Goal: Transaction & Acquisition: Download file/media

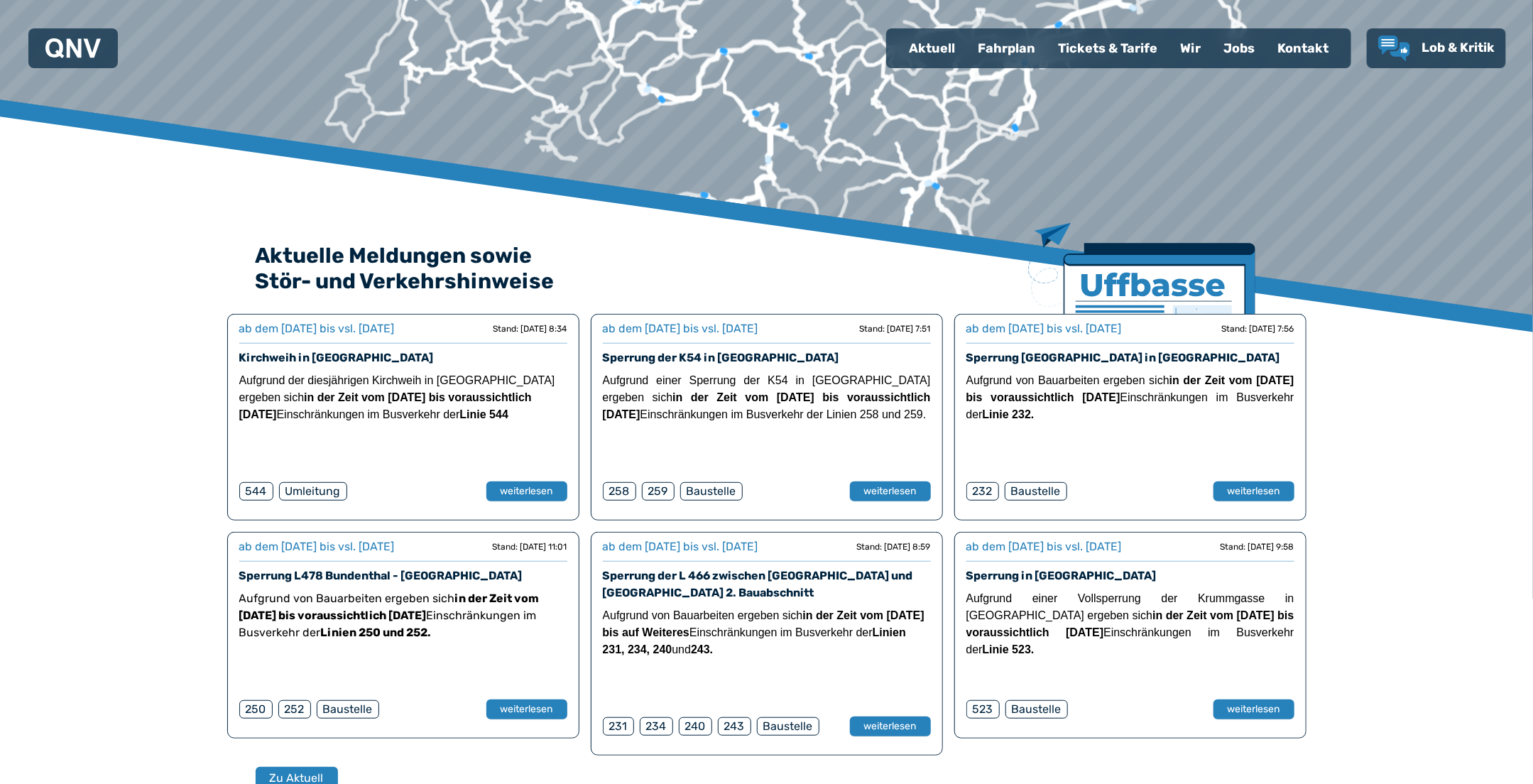
scroll to position [305, 0]
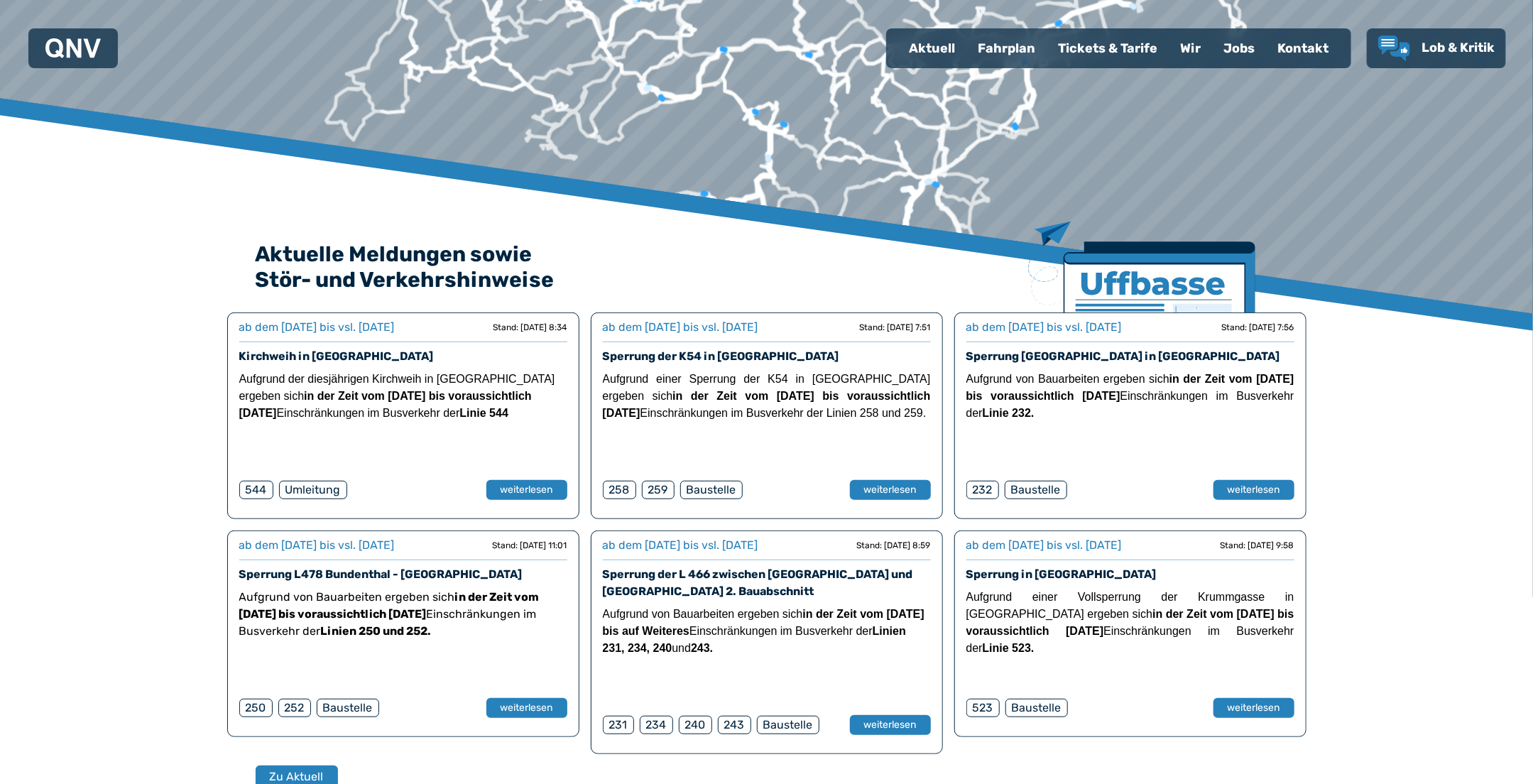
click at [1023, 46] on div "Fahrplan" at bounding box center [1006, 47] width 80 height 37
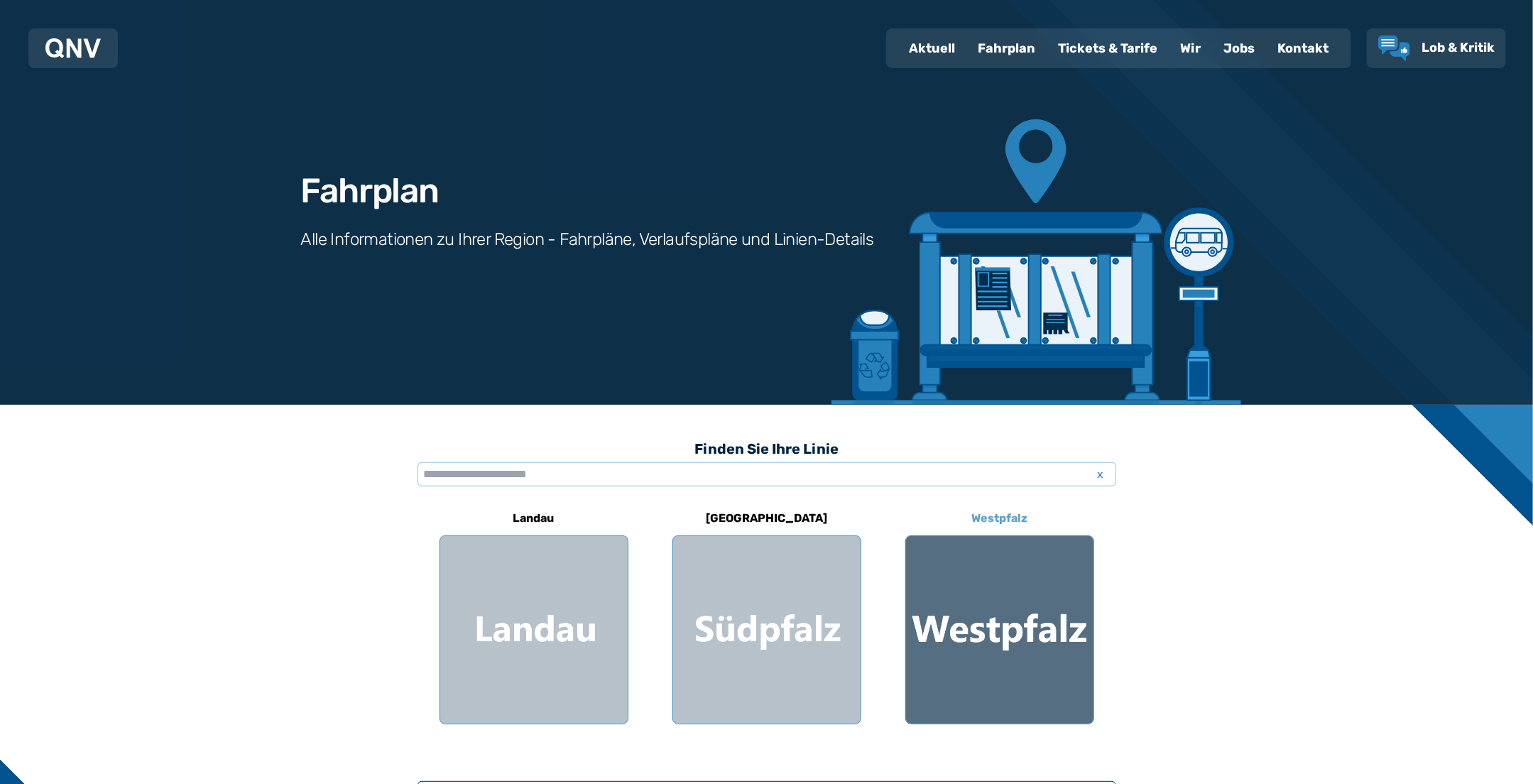
click at [988, 608] on div at bounding box center [999, 629] width 188 height 188
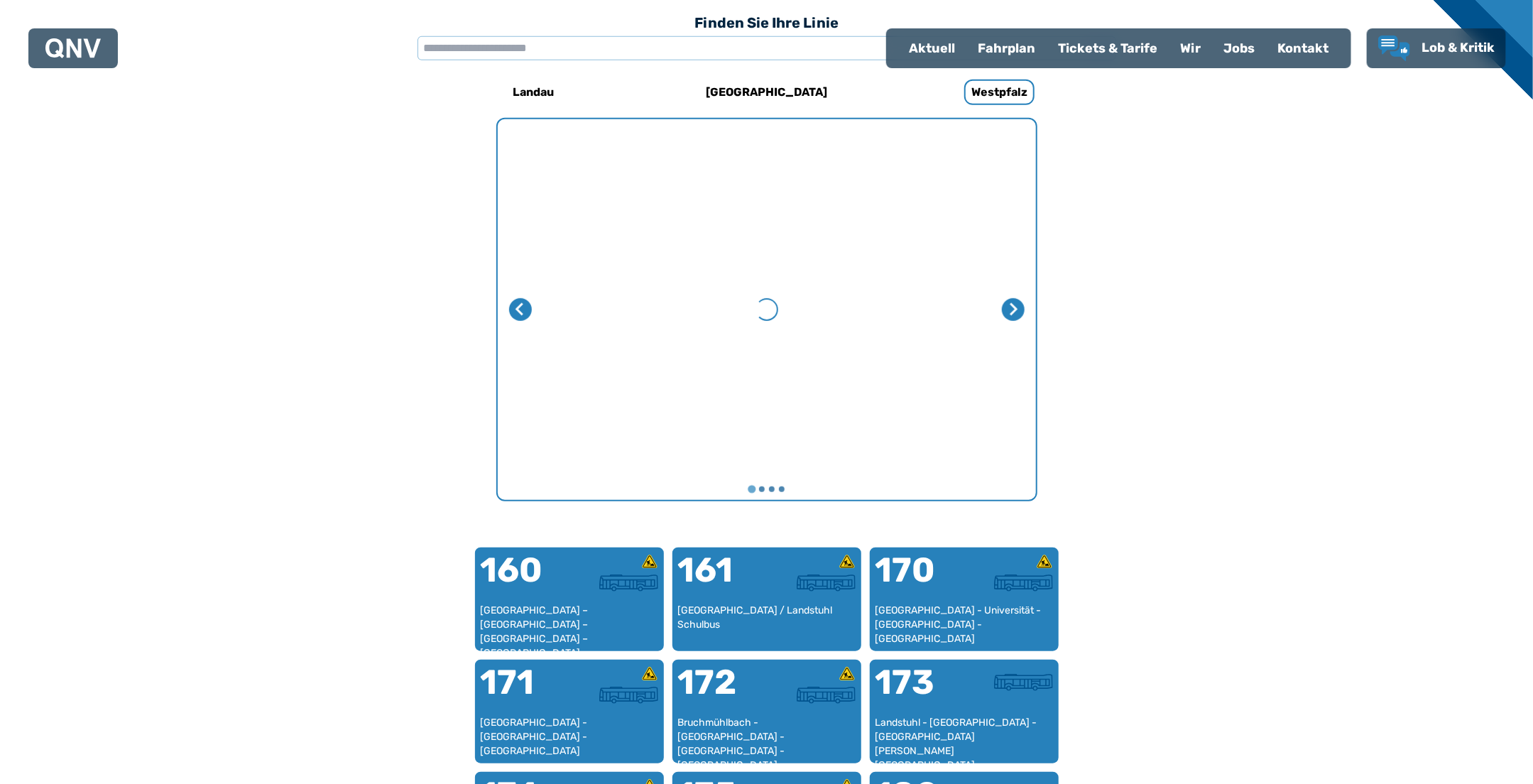
scroll to position [438, 0]
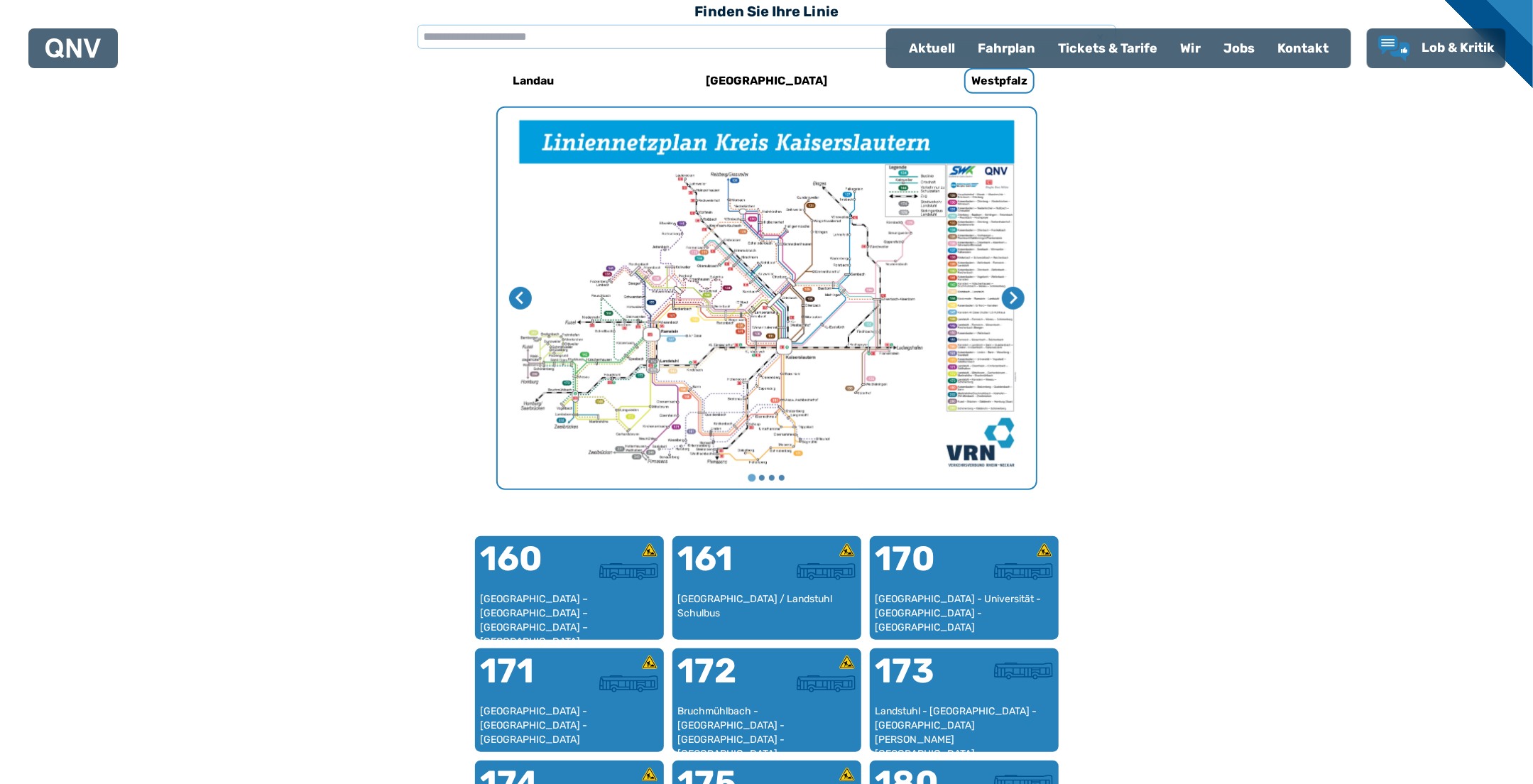
click at [1023, 47] on div "Fahrplan" at bounding box center [1006, 47] width 80 height 37
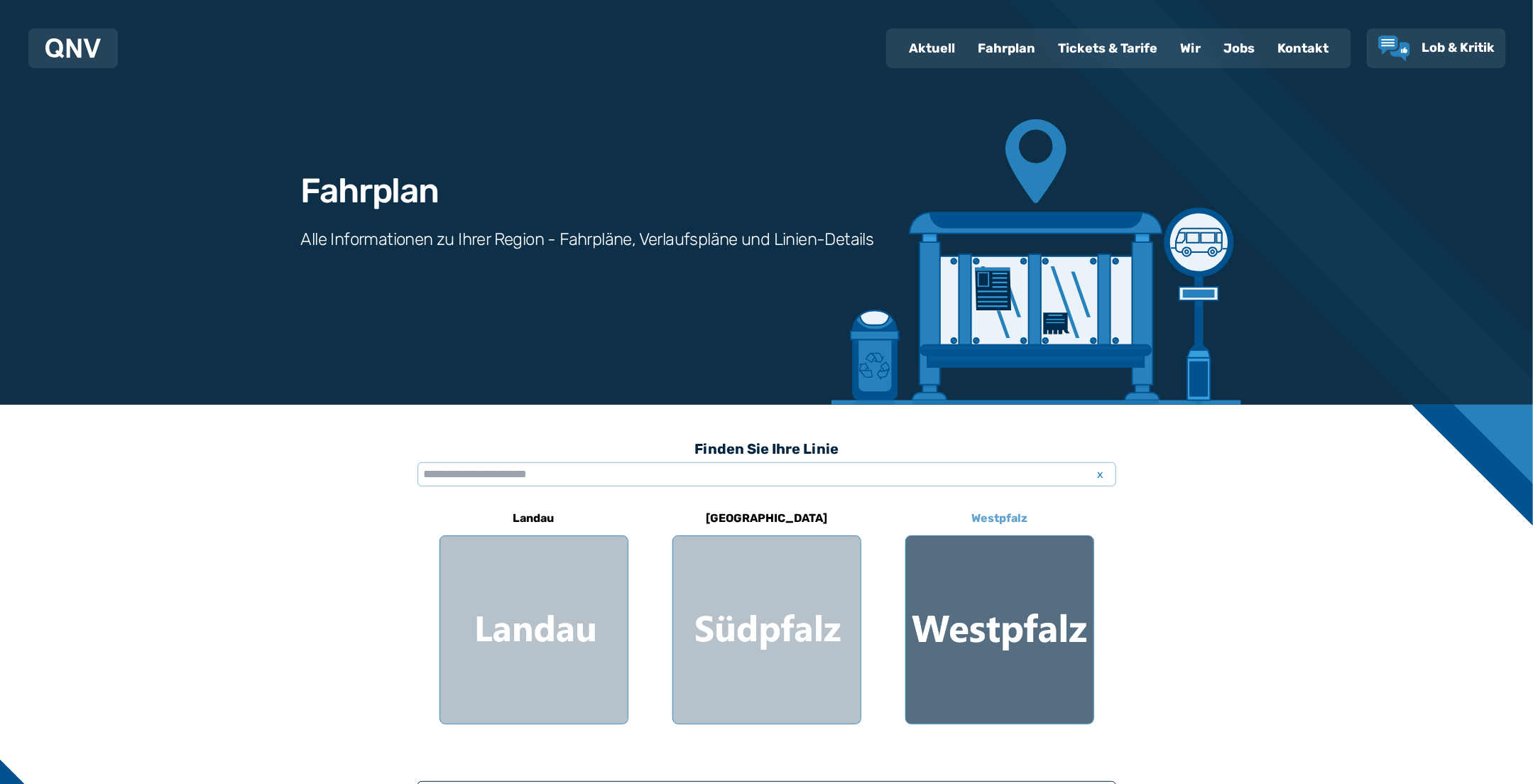
click at [964, 614] on div at bounding box center [999, 629] width 188 height 188
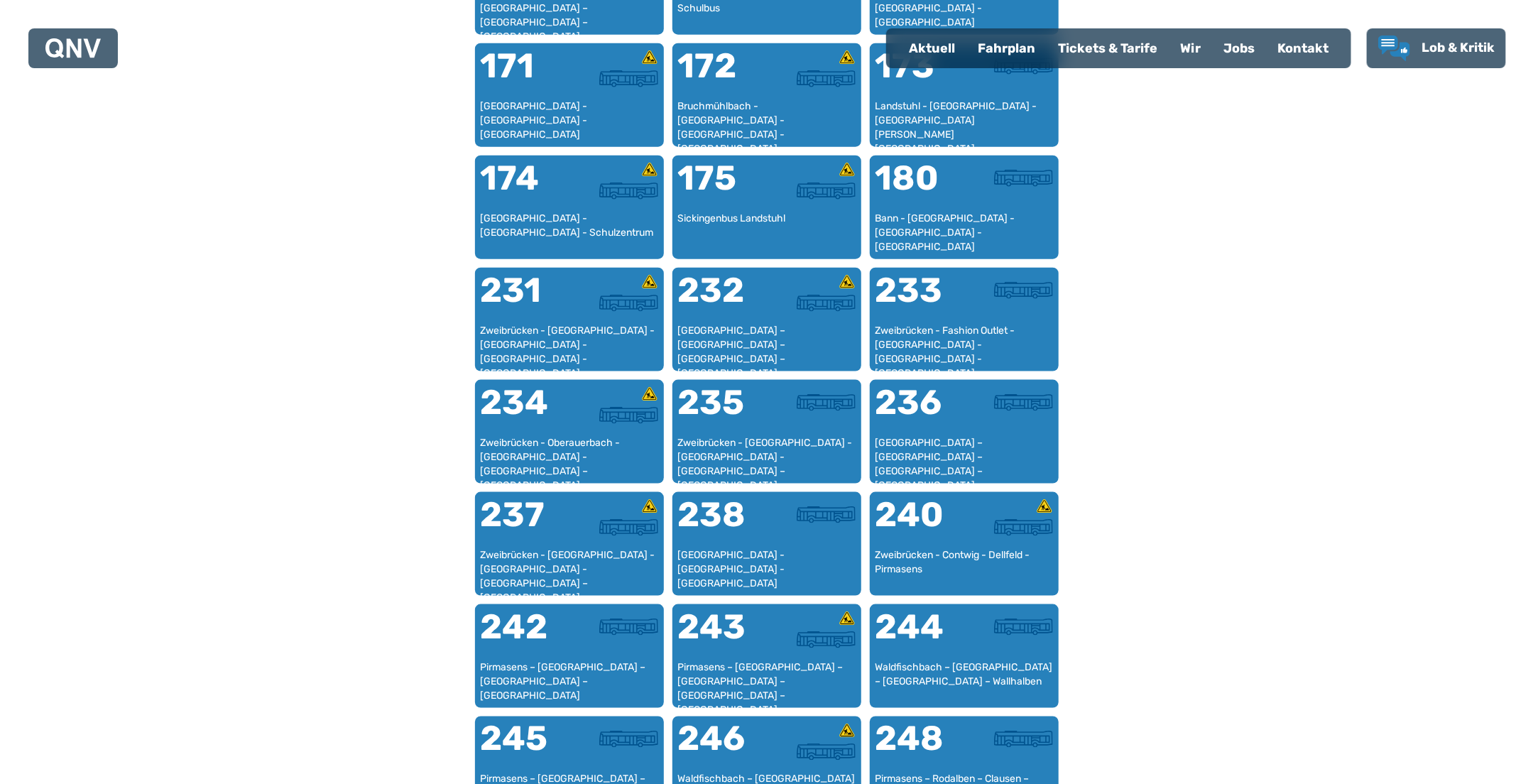
scroll to position [1083, 0]
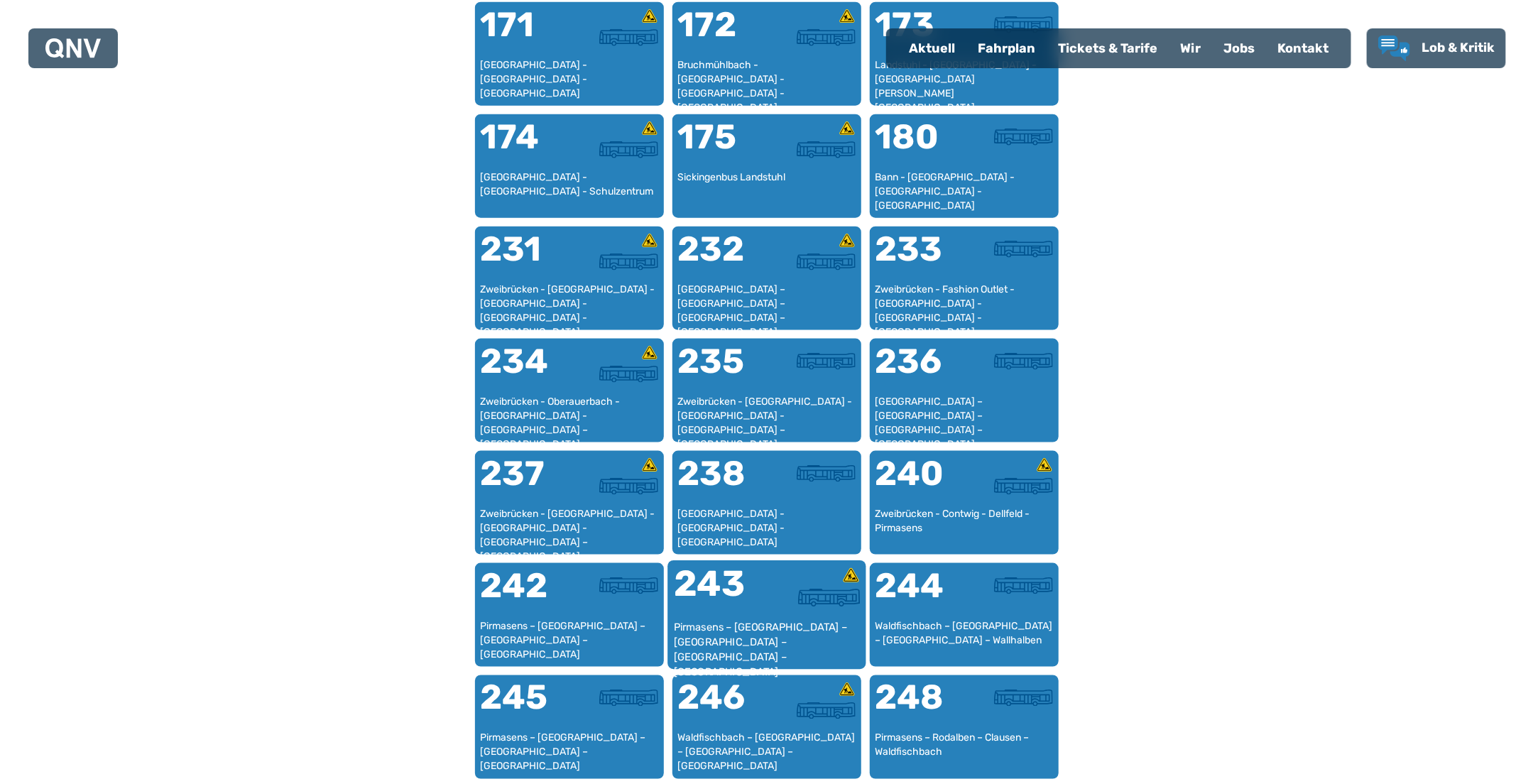
click at [733, 602] on div "243" at bounding box center [719, 593] width 93 height 53
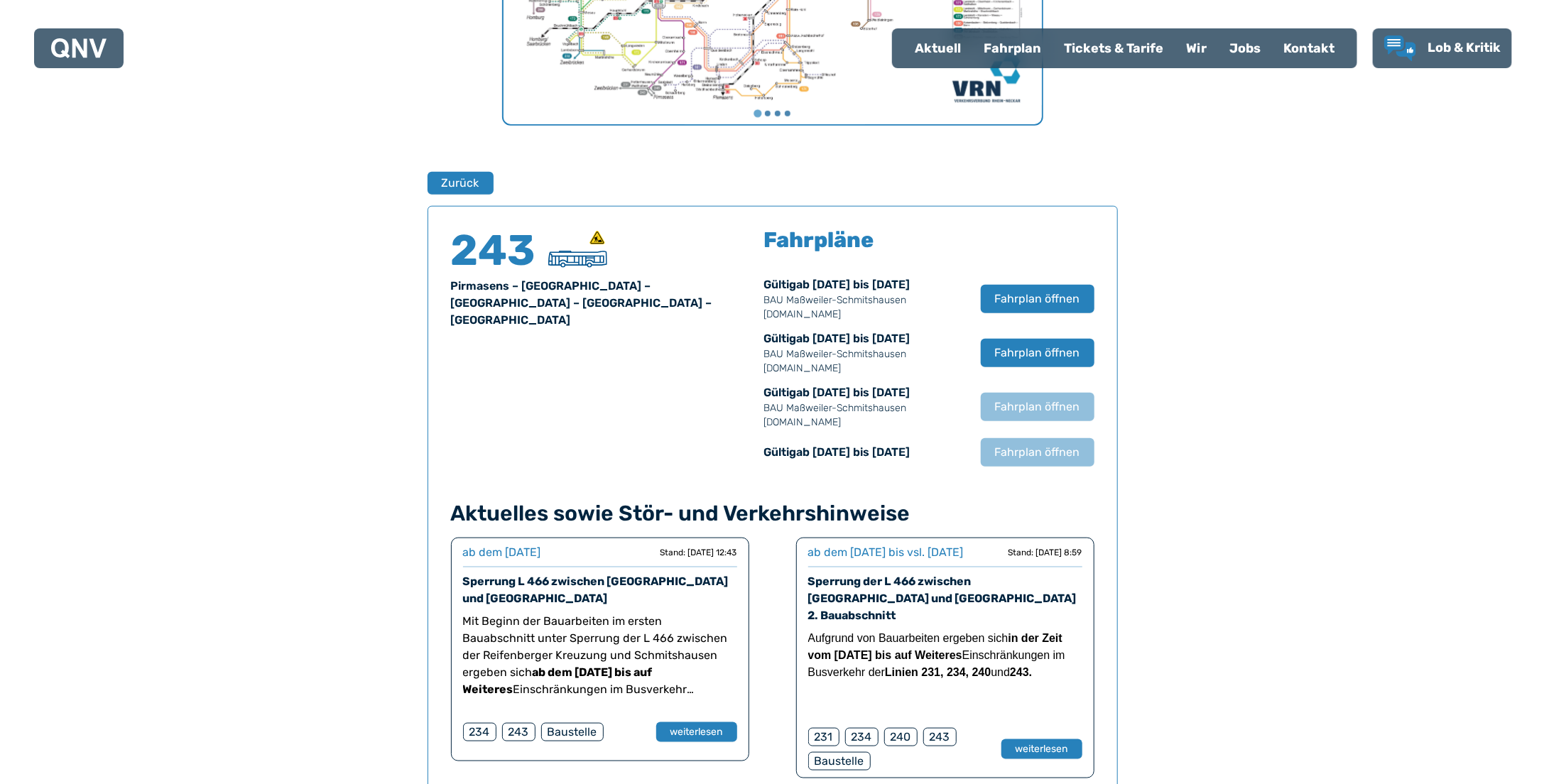
scroll to position [935, 0]
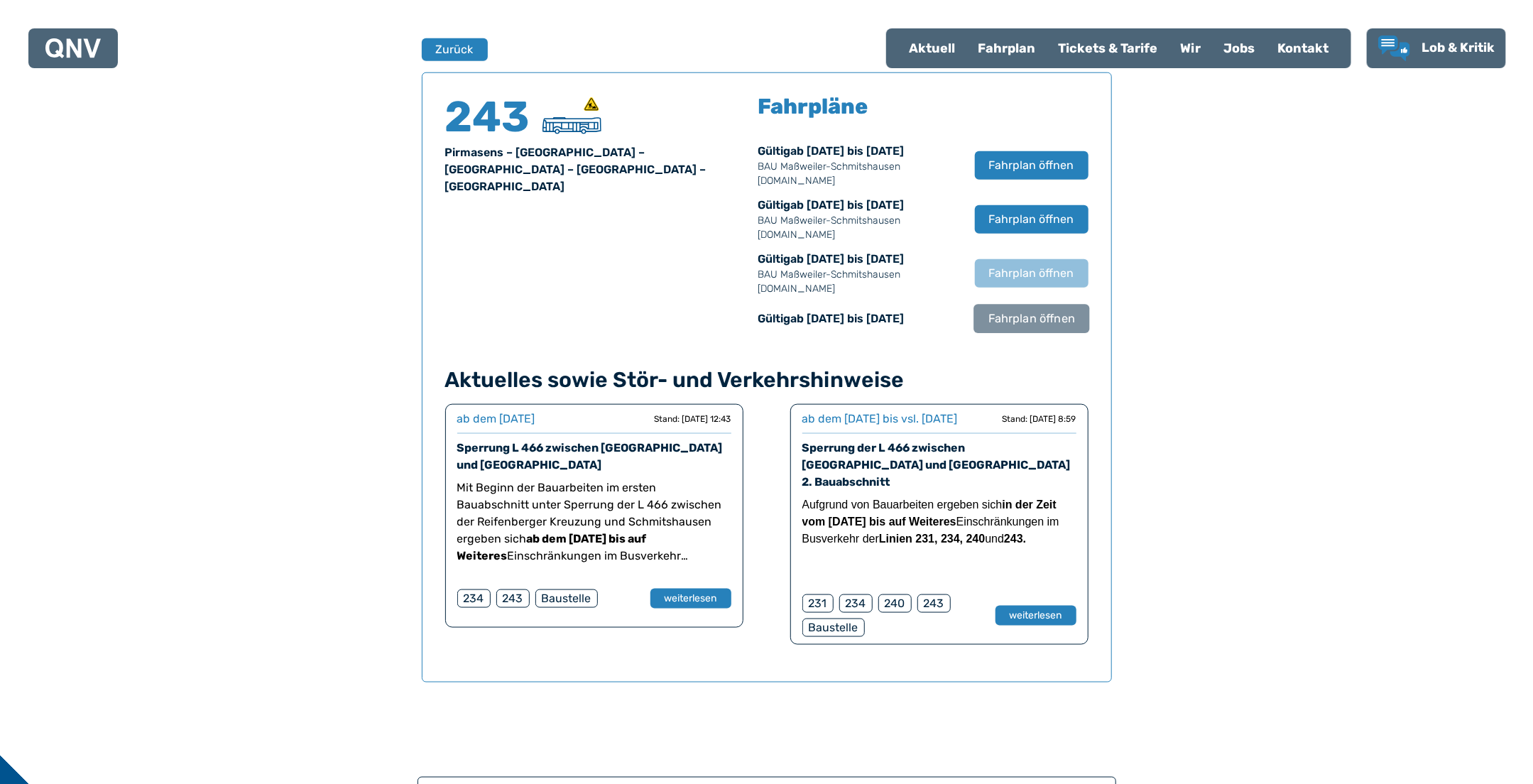
click at [1020, 310] on span "Fahrplan öffnen" at bounding box center [1030, 318] width 86 height 17
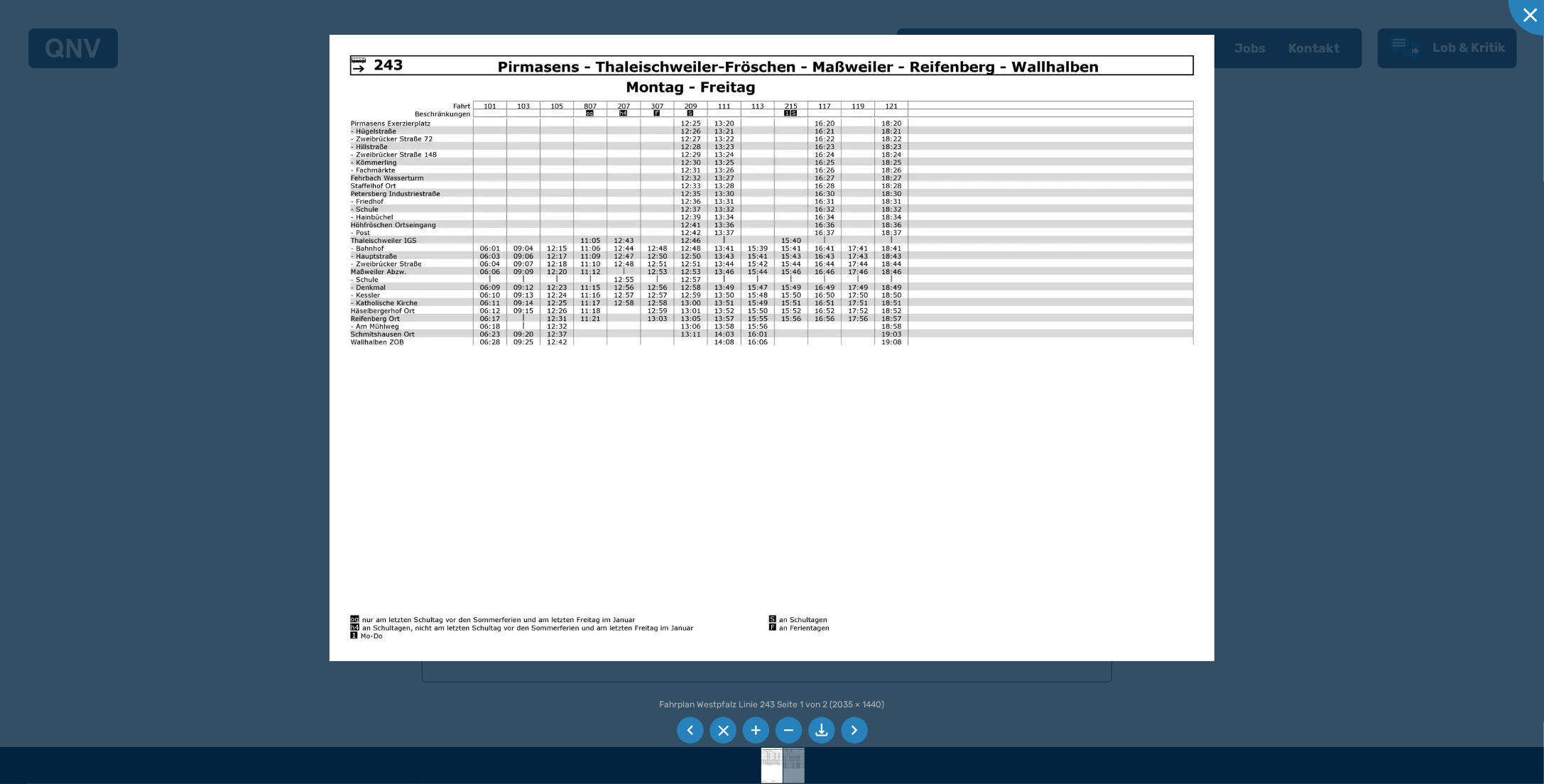
drag, startPoint x: 435, startPoint y: 421, endPoint x: 824, endPoint y: 726, distance: 494.3
click at [824, 726] on li at bounding box center [822, 730] width 27 height 27
